Goal: Entertainment & Leisure: Consume media (video, audio)

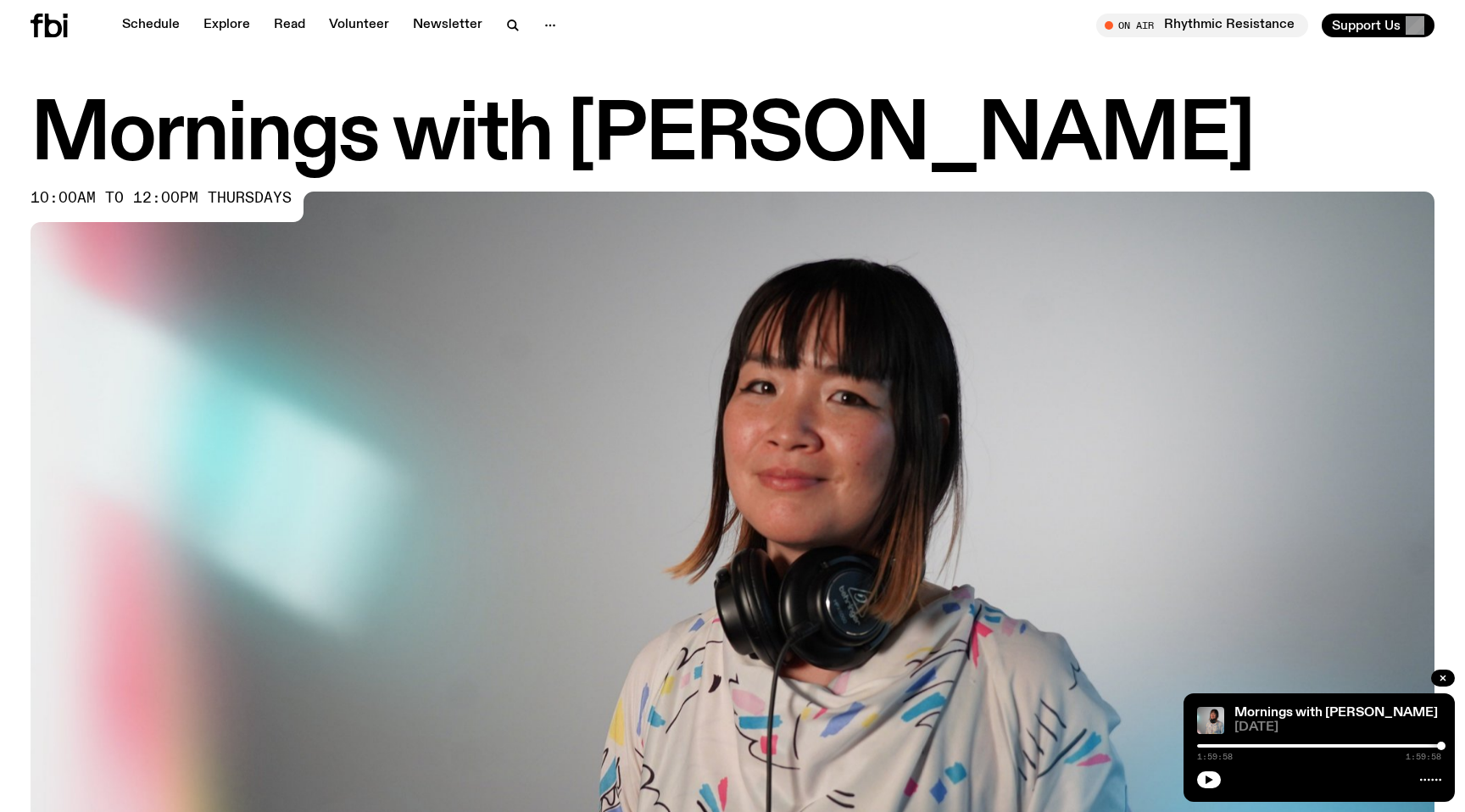
scroll to position [758, 0]
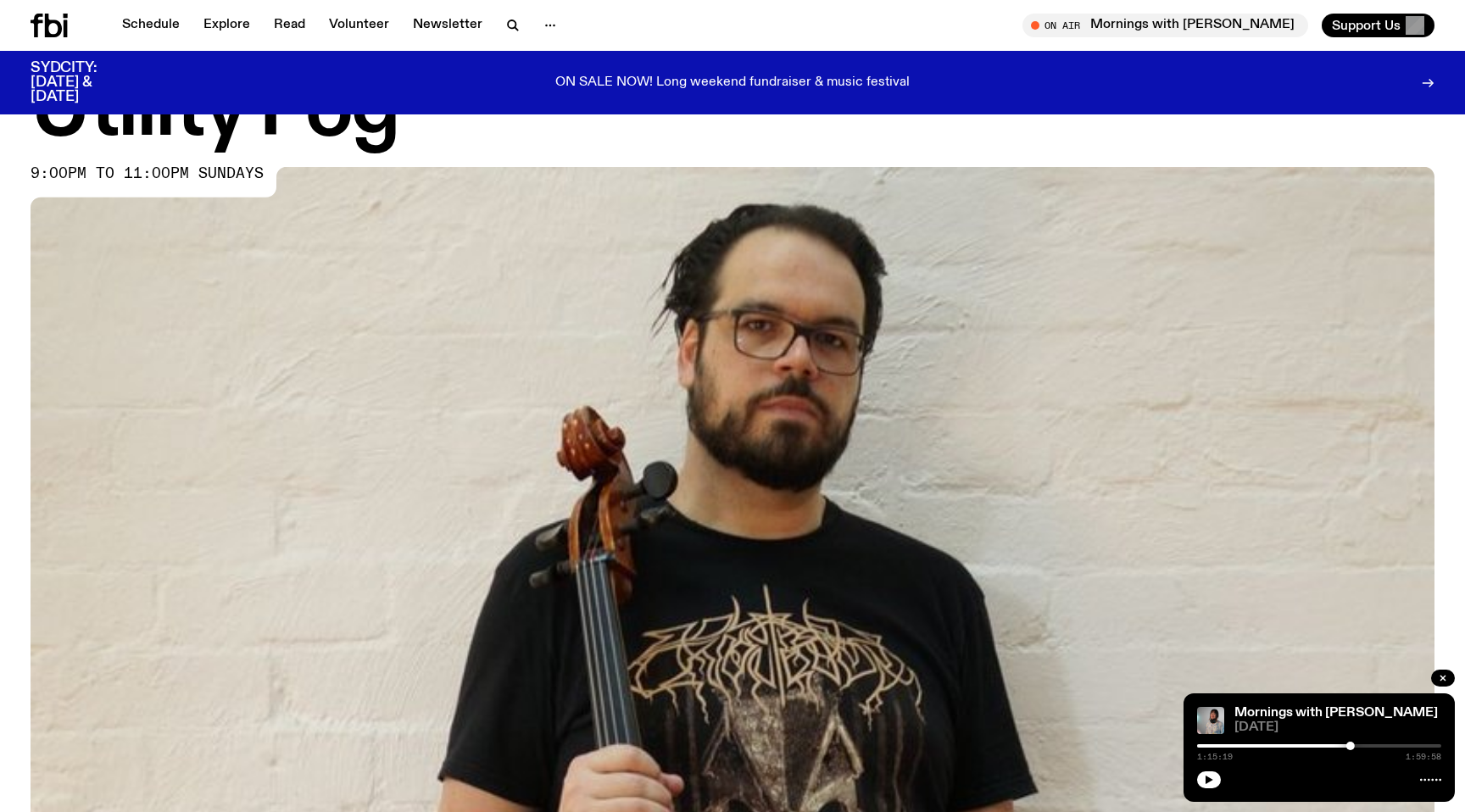
scroll to position [95, 0]
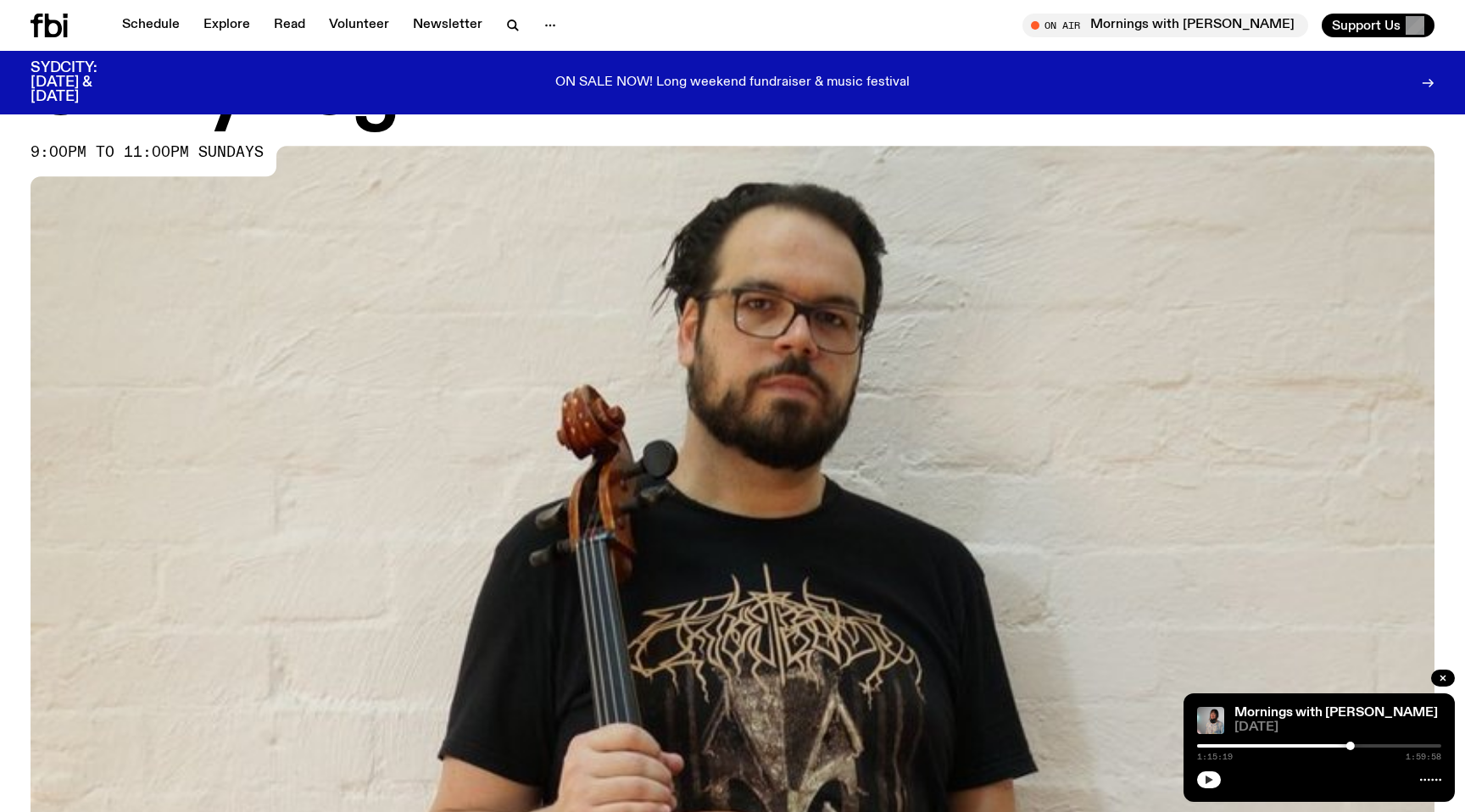
click at [1212, 781] on icon "button" at bounding box center [1208, 780] width 10 height 10
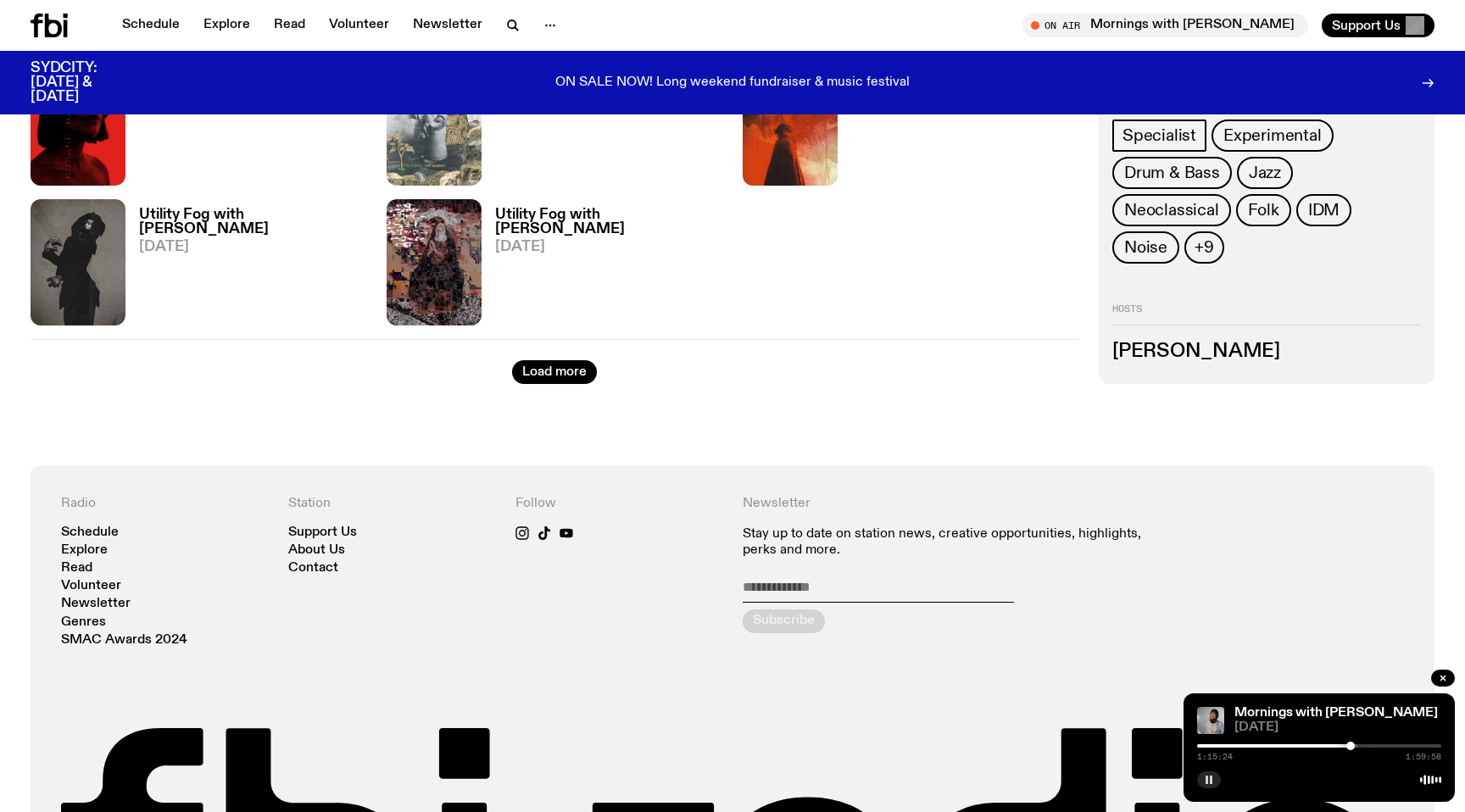
scroll to position [2312, 0]
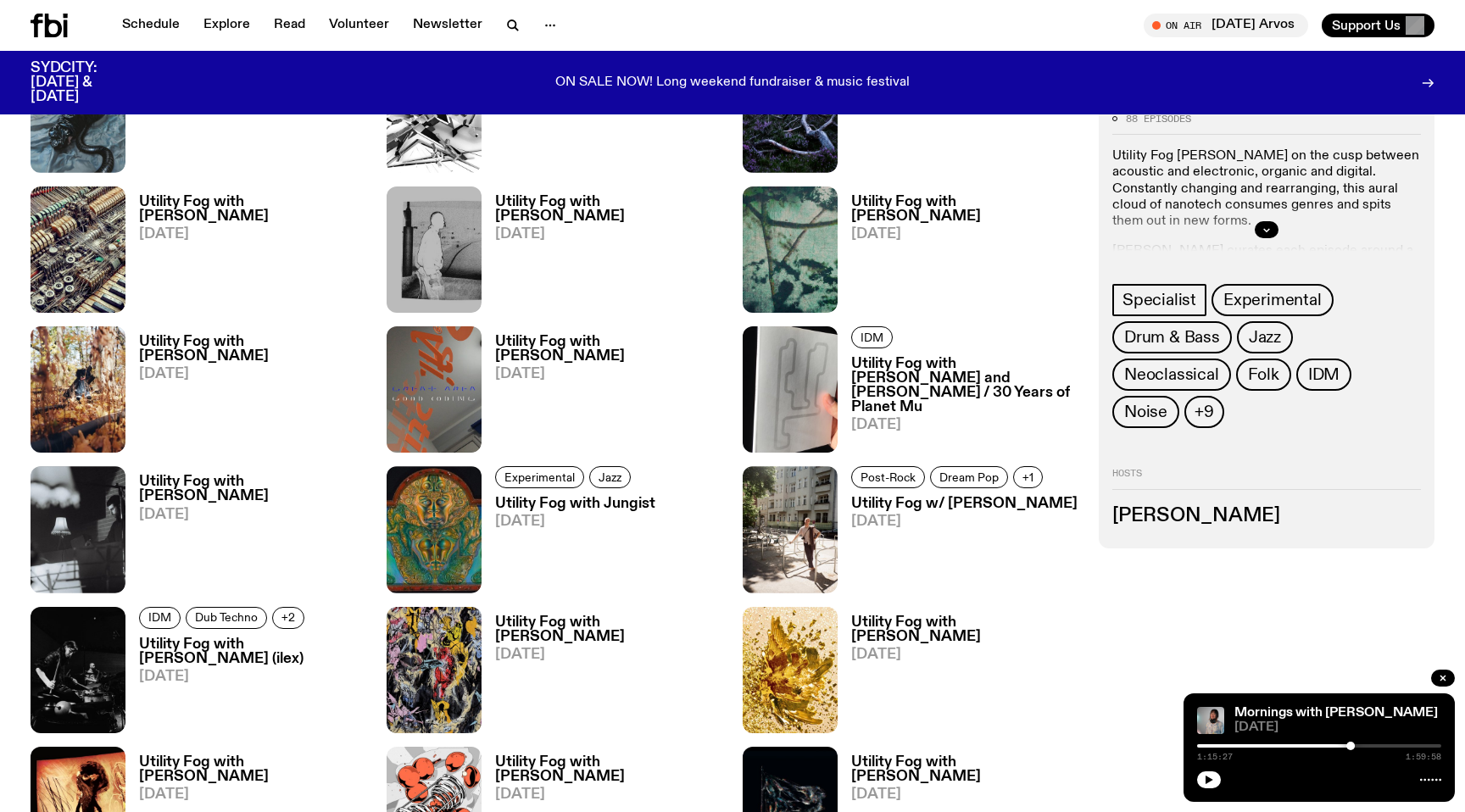
scroll to position [1330, 0]
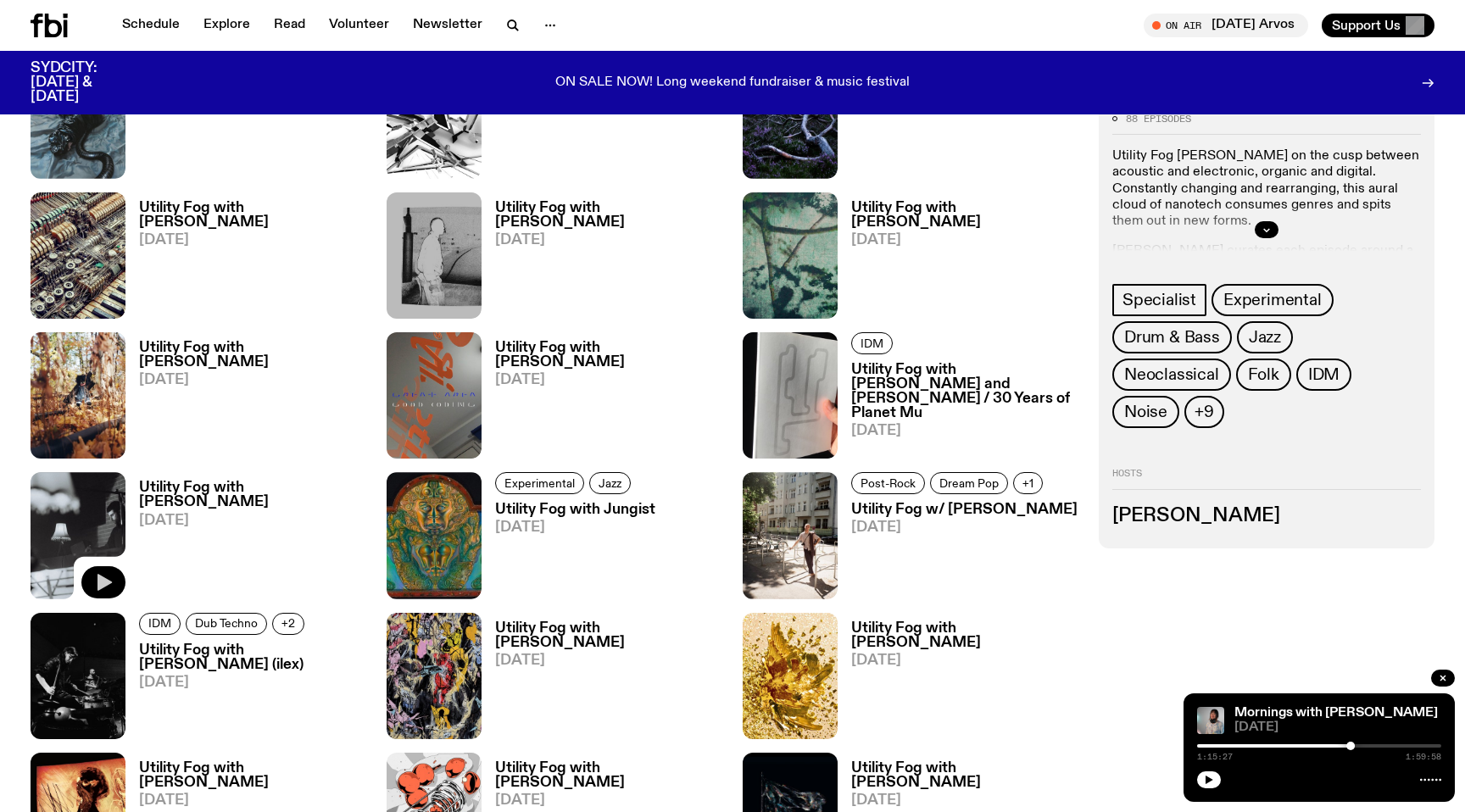
click at [94, 583] on icon "button" at bounding box center [103, 582] width 20 height 20
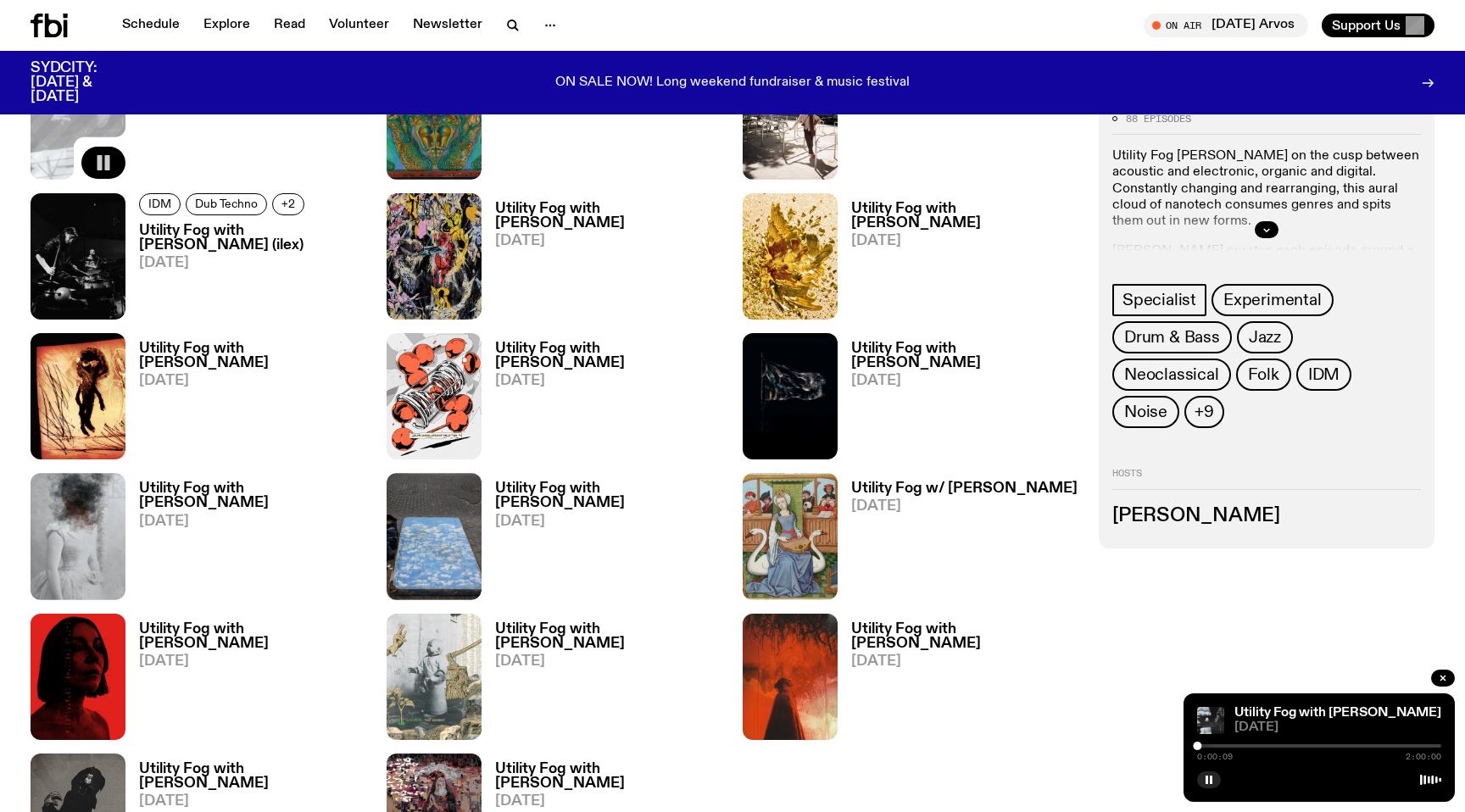
scroll to position [1767, 0]
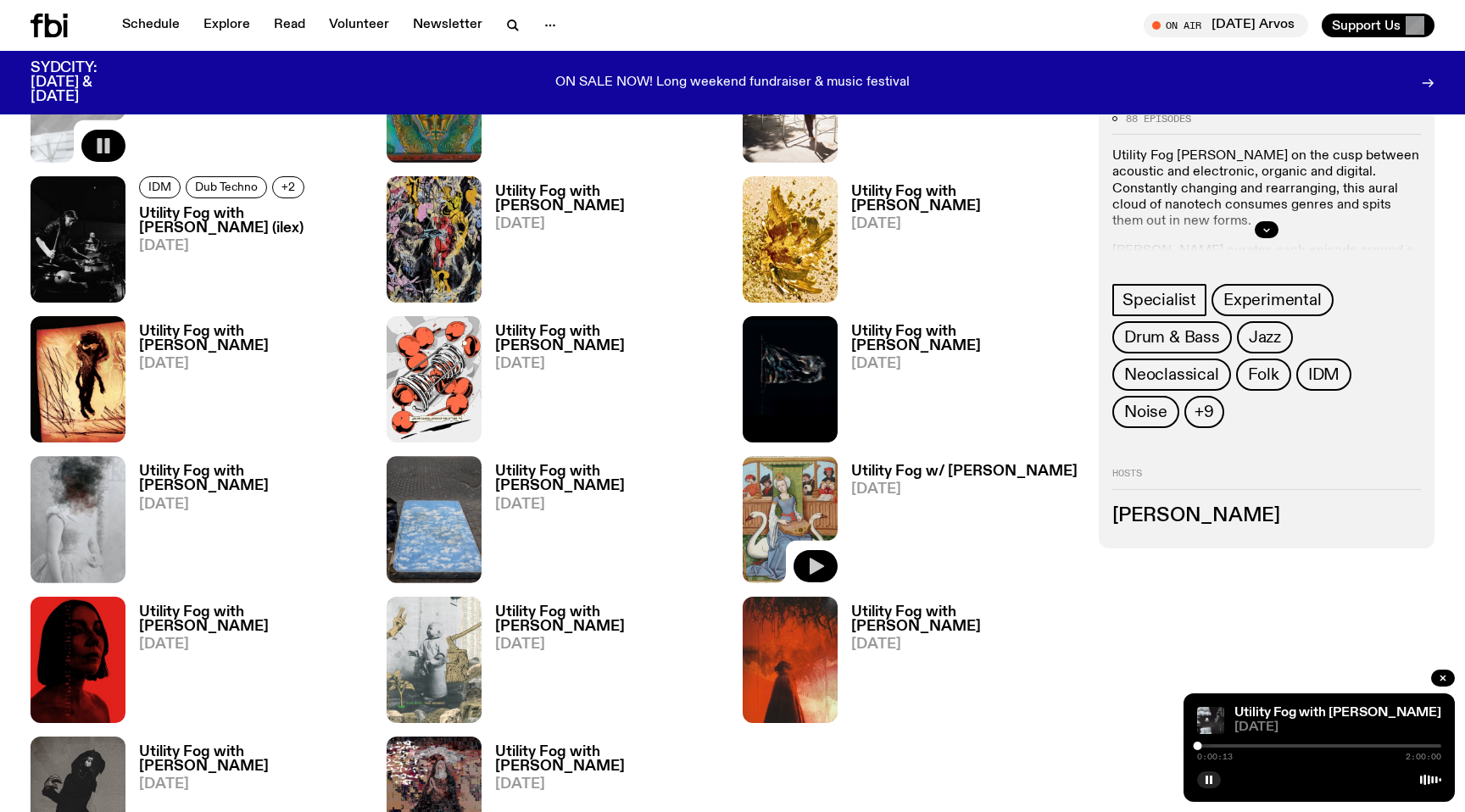
click at [823, 570] on icon "button" at bounding box center [815, 565] width 20 height 20
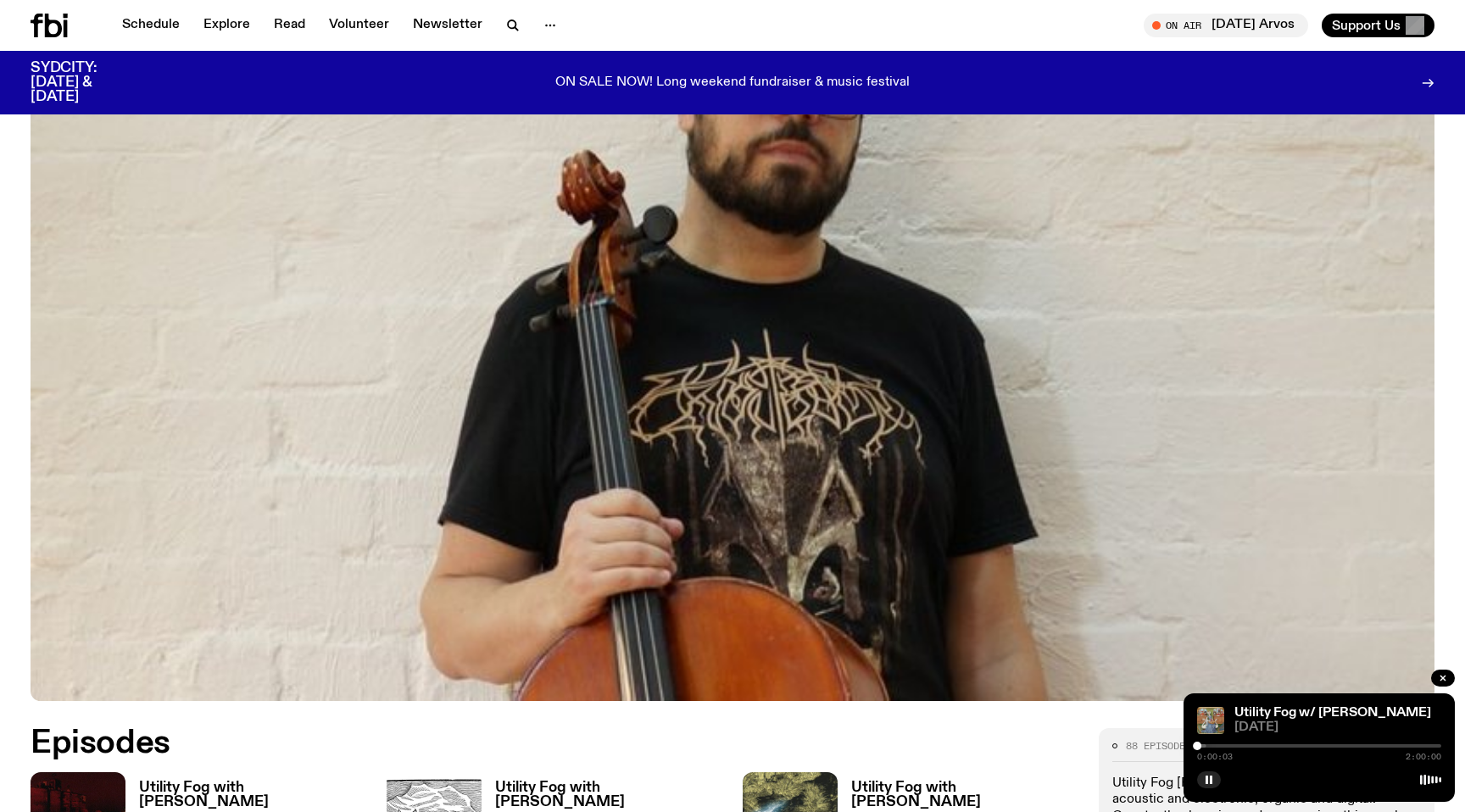
scroll to position [0, 0]
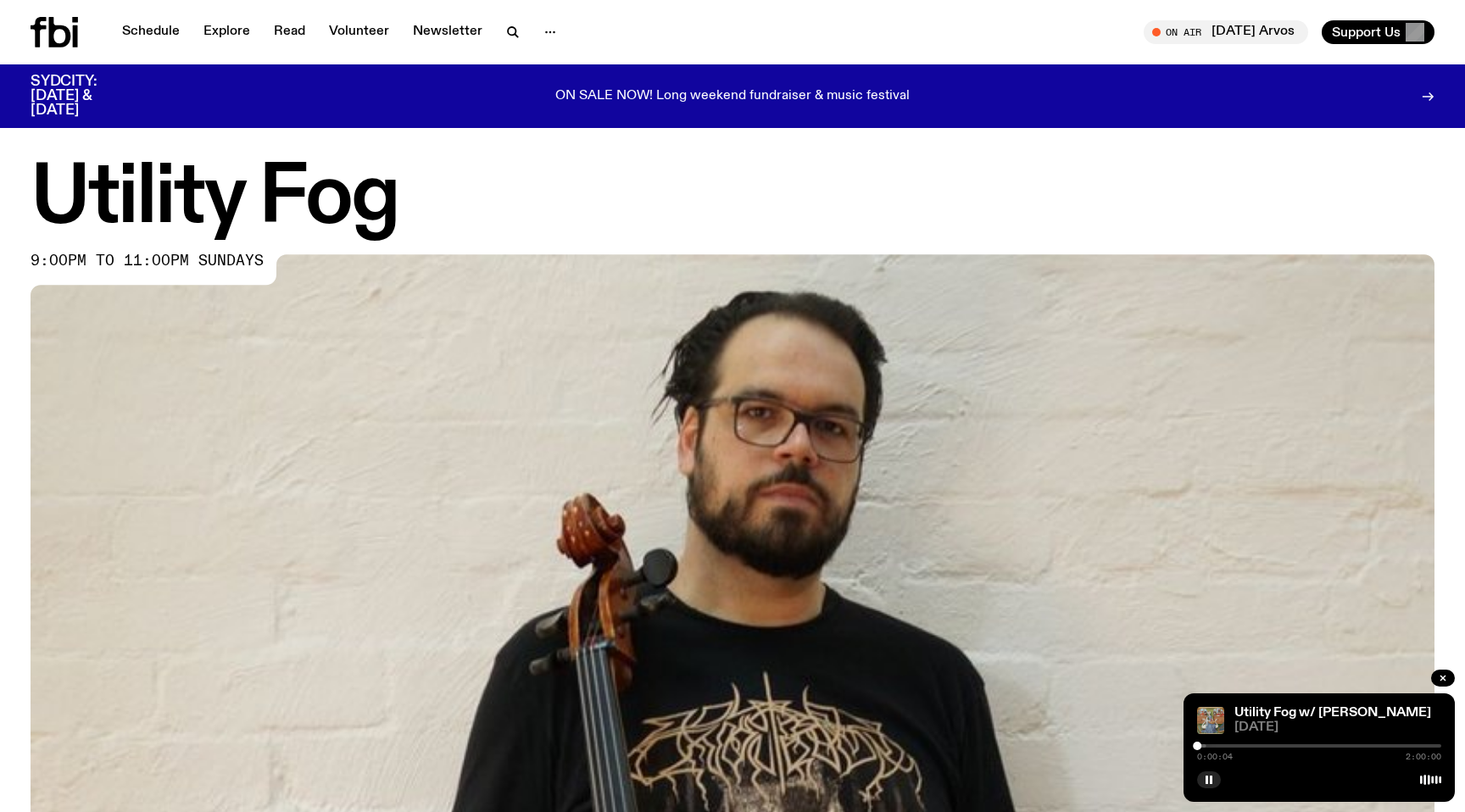
click at [971, 207] on h1 "Utility Fog" at bounding box center [732, 199] width 1403 height 76
